Goal: Find specific page/section: Find specific page/section

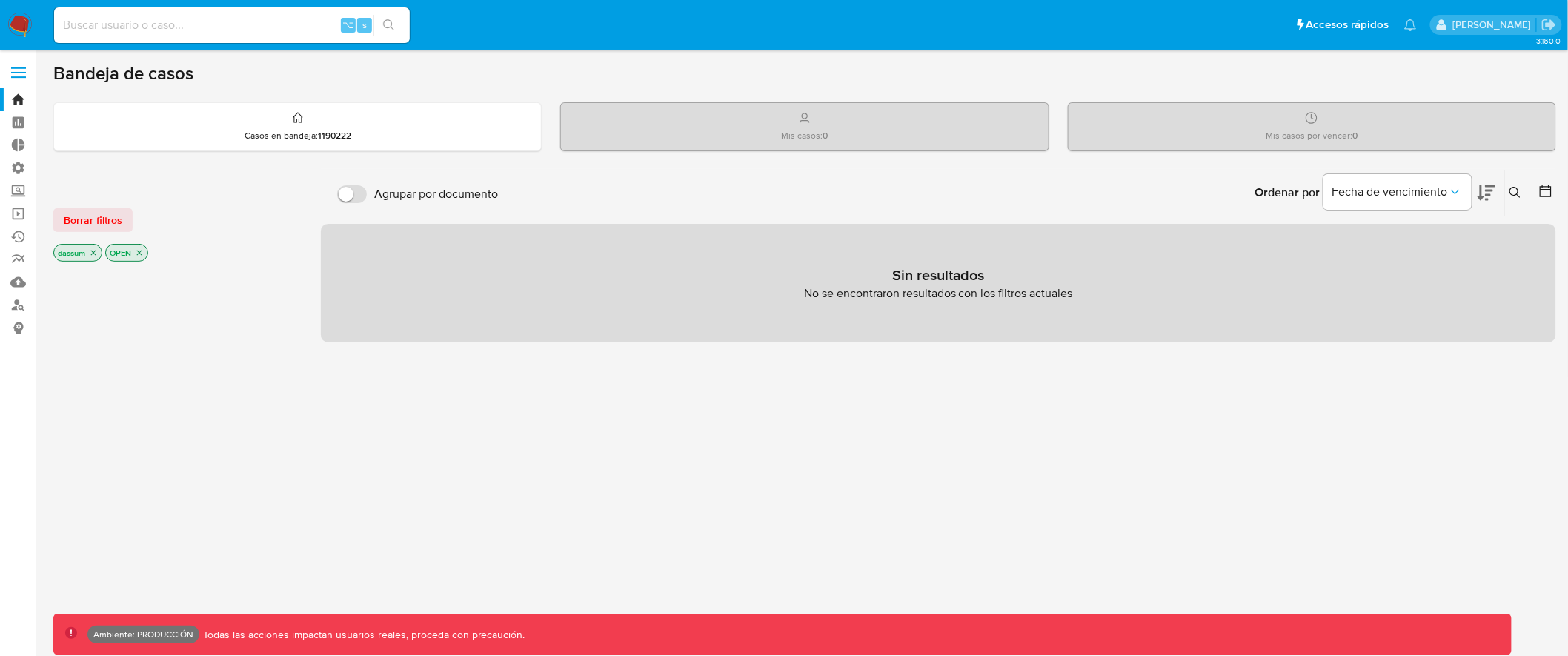
click at [25, 67] on span at bounding box center [18, 68] width 14 height 3
click at [0, 0] on input "checkbox" at bounding box center [0, 0] width 0 height 0
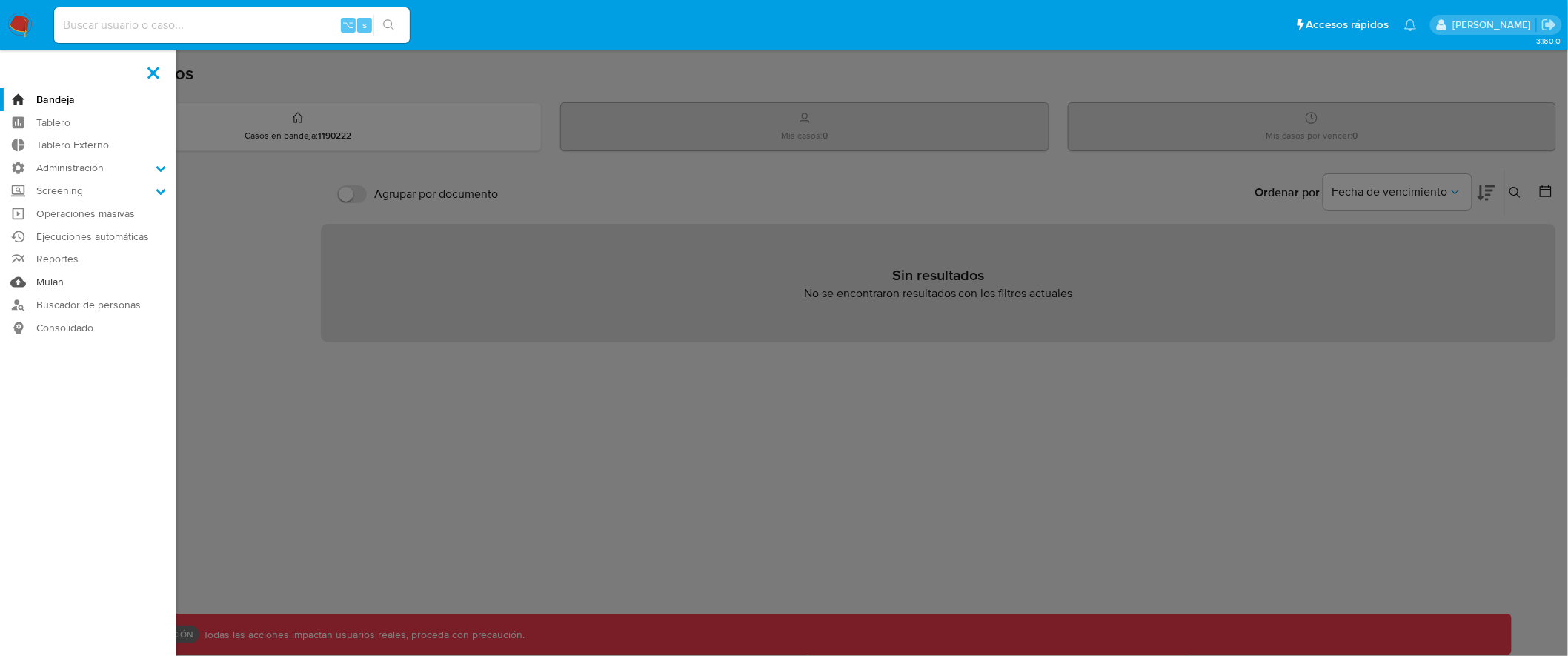
click at [61, 280] on link "Mulan" at bounding box center [88, 281] width 176 height 23
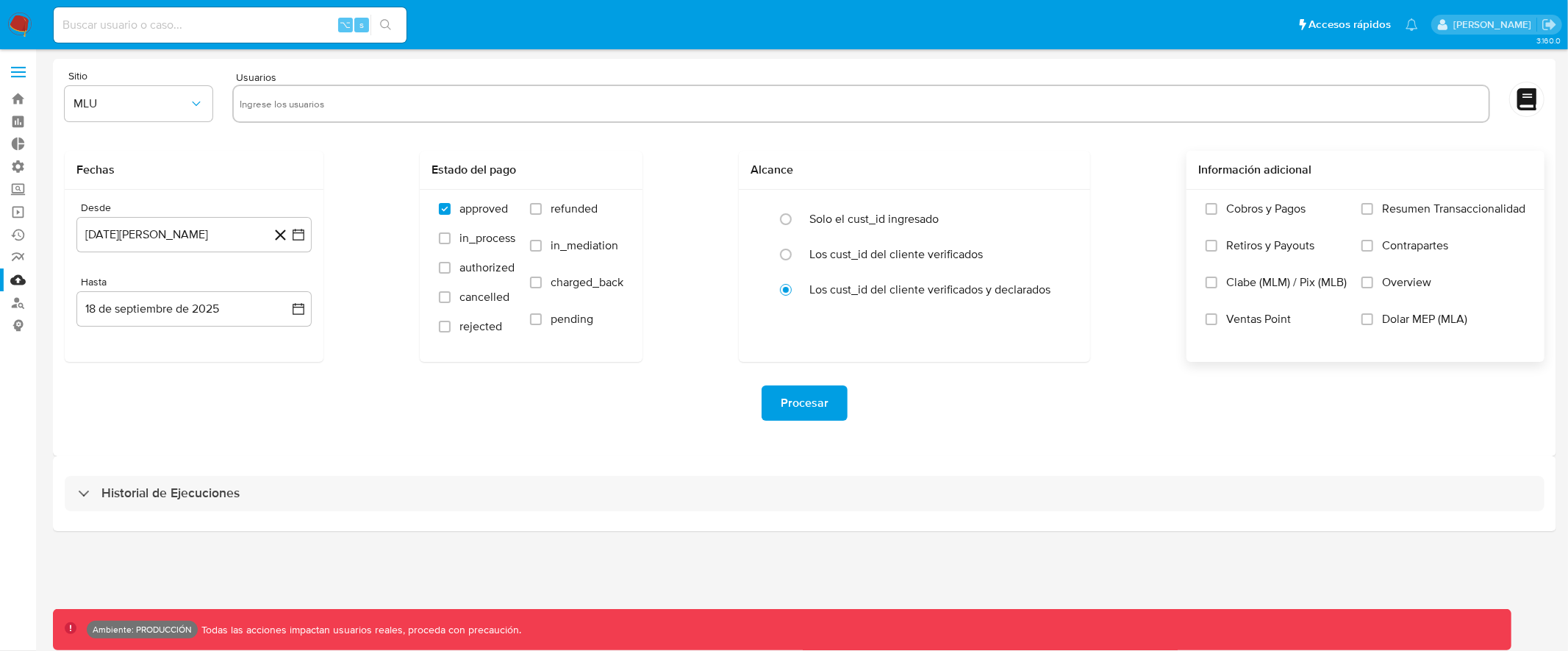
drag, startPoint x: 1198, startPoint y: 170, endPoint x: 1483, endPoint y: 322, distance: 323.0
click at [1483, 322] on div "Información adicional Cobros y Pagos Retiros y Payouts Clabe (MLM) / Pix (MLB) …" at bounding box center [1365, 256] width 358 height 211
click at [1111, 137] on form "Sitio MLU Usuarios Fechas Desde 18 de agosto de 2024 18-08-2024 Hasta 18 de sep…" at bounding box center [805, 257] width 1480 height 373
click at [1215, 209] on input "Cobros y Pagos" at bounding box center [1212, 209] width 12 height 12
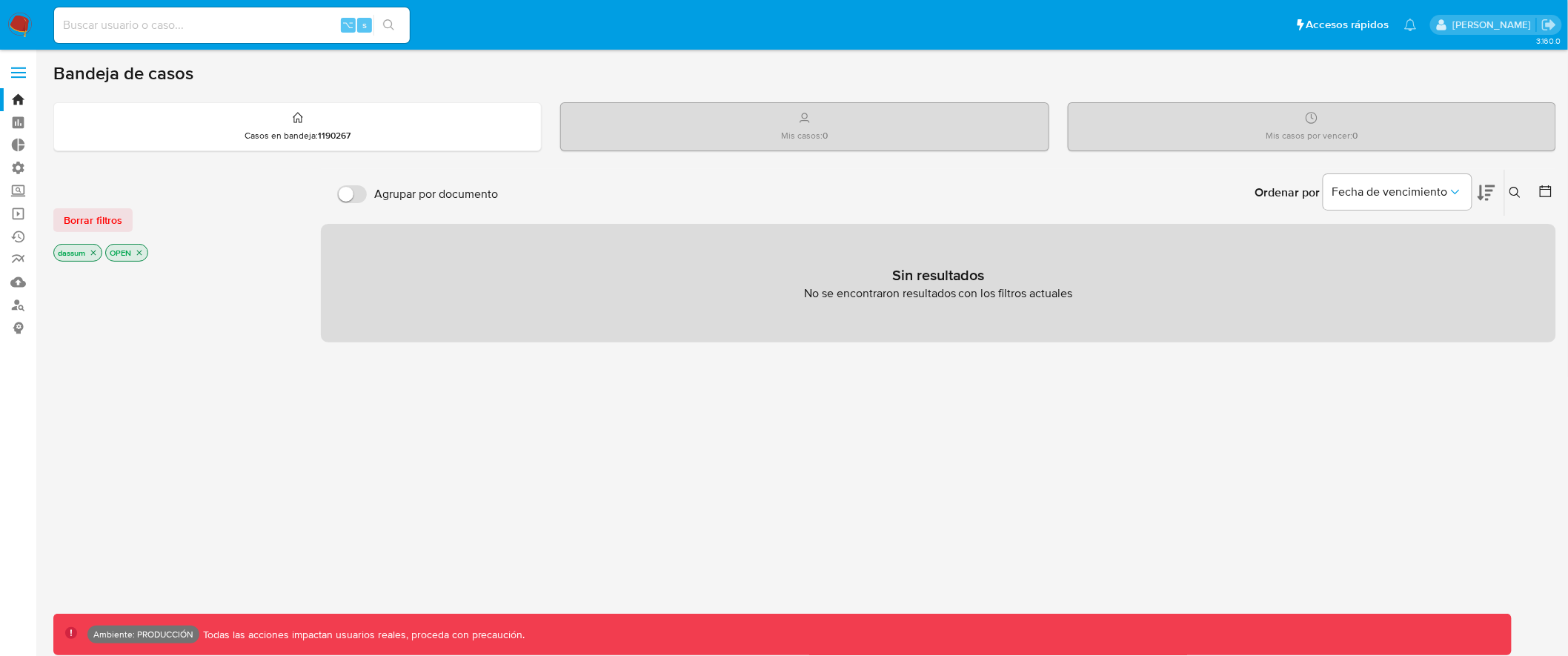
click at [236, 28] on input at bounding box center [232, 25] width 356 height 19
type input "a"
